Goal: Use online tool/utility: Utilize a website feature to perform a specific function

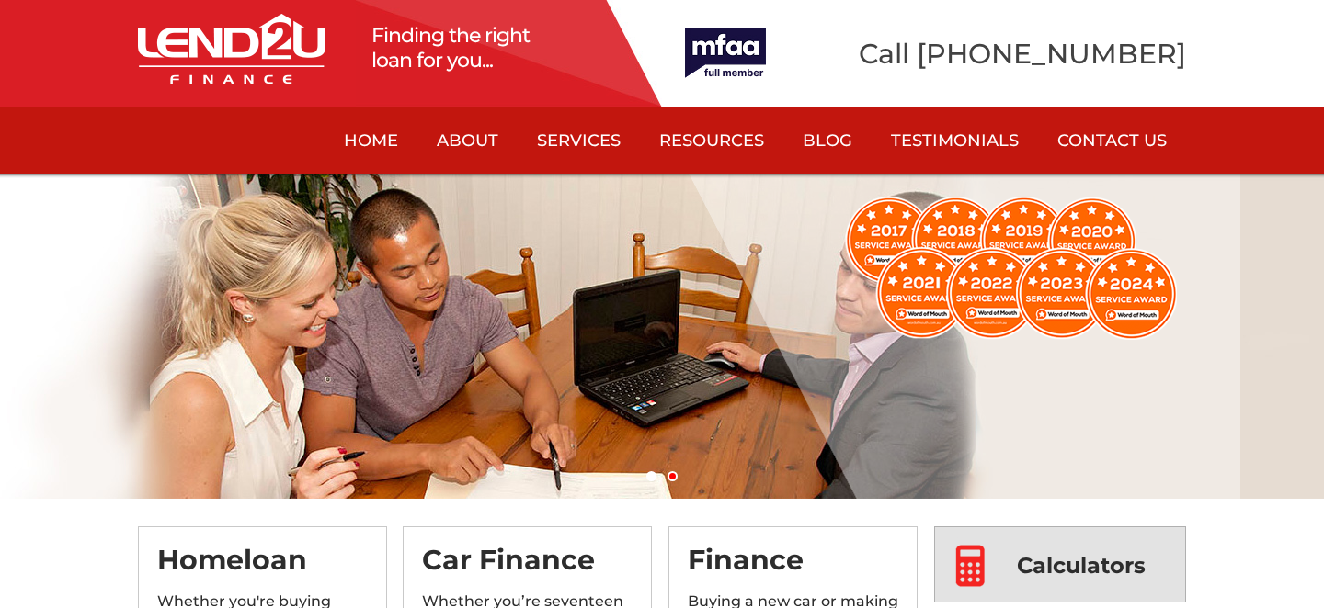
click at [974, 559] on img at bounding box center [969, 566] width 41 height 76
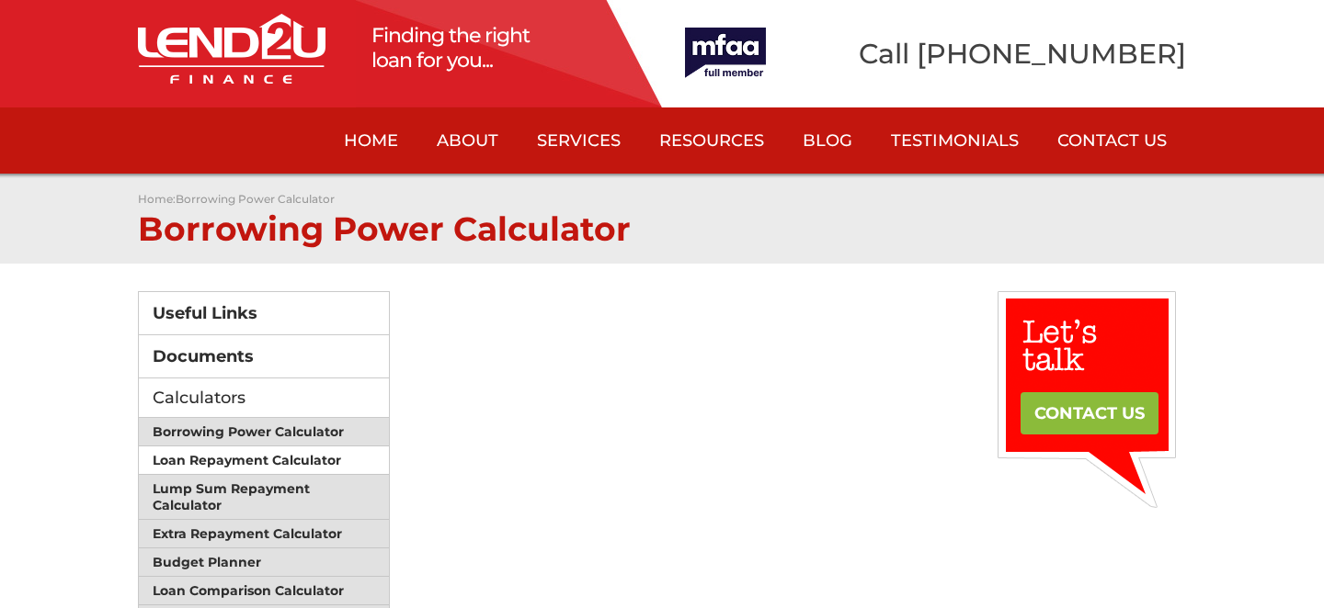
click at [256, 457] on link "Loan Repayment Calculator" at bounding box center [264, 461] width 250 height 28
